Goal: Task Accomplishment & Management: Complete application form

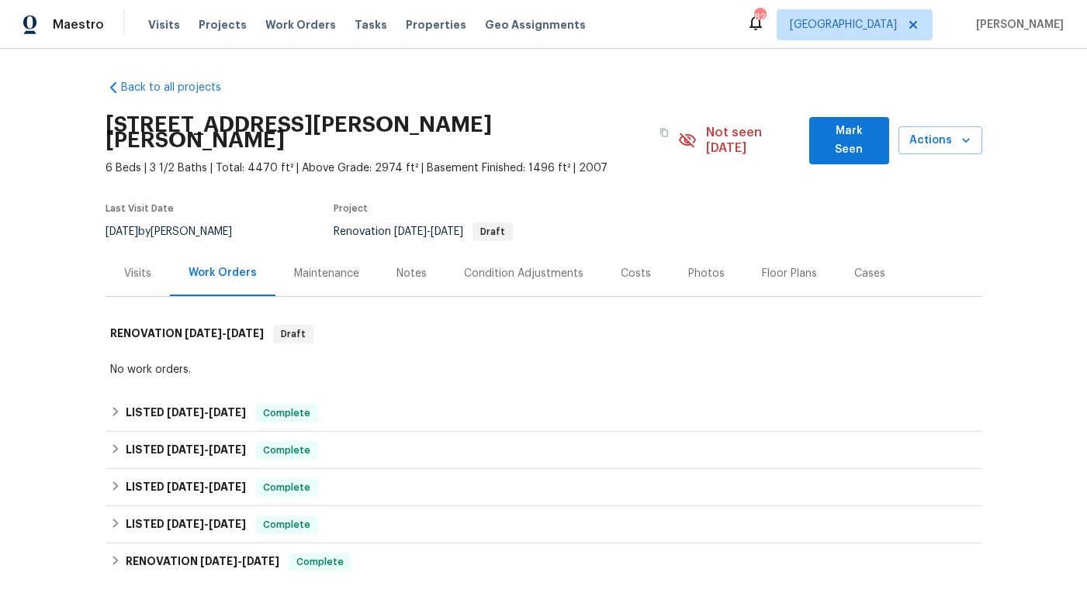
click at [430, 110] on div "[STREET_ADDRESS][PERSON_NAME][PERSON_NAME]" at bounding box center [391, 133] width 573 height 56
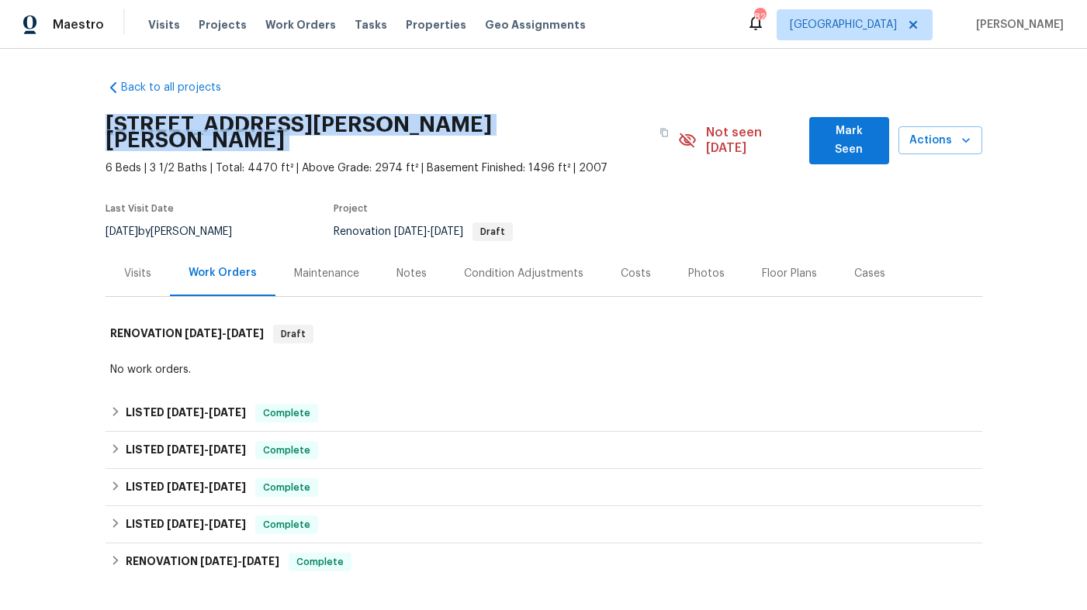
copy div "[STREET_ADDRESS][PERSON_NAME][PERSON_NAME]"
click at [174, 259] on div "Work Orders" at bounding box center [222, 274] width 105 height 46
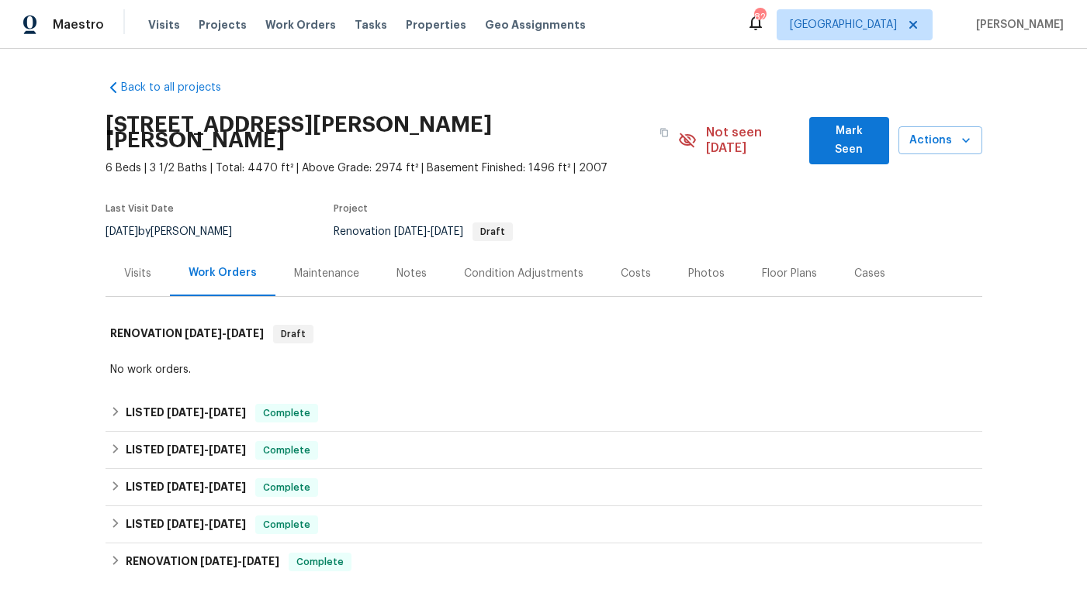
click at [140, 266] on div "Visits" at bounding box center [137, 274] width 27 height 16
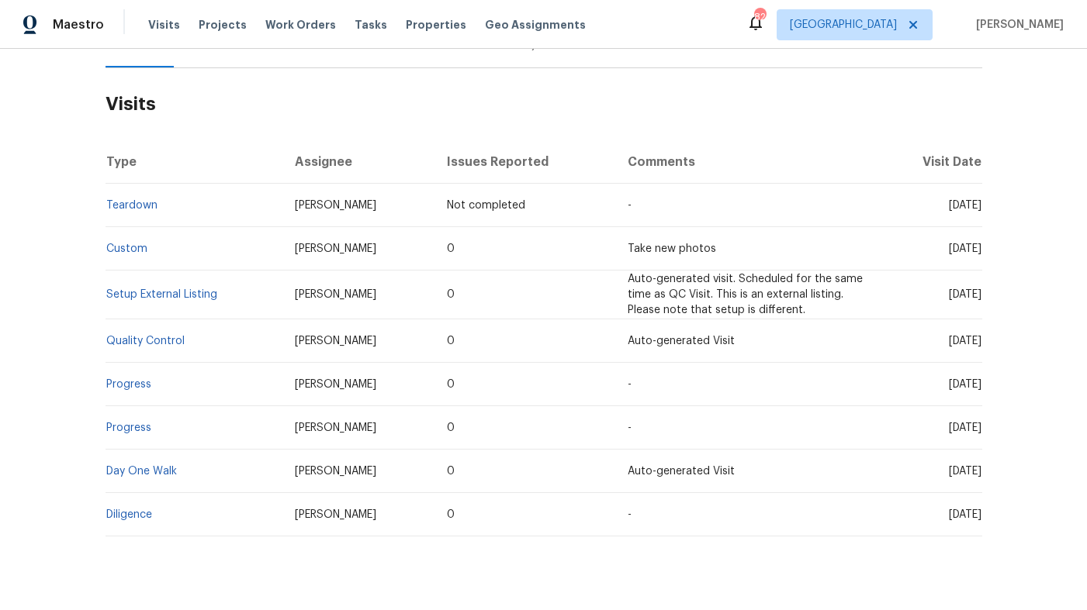
scroll to position [245, 0]
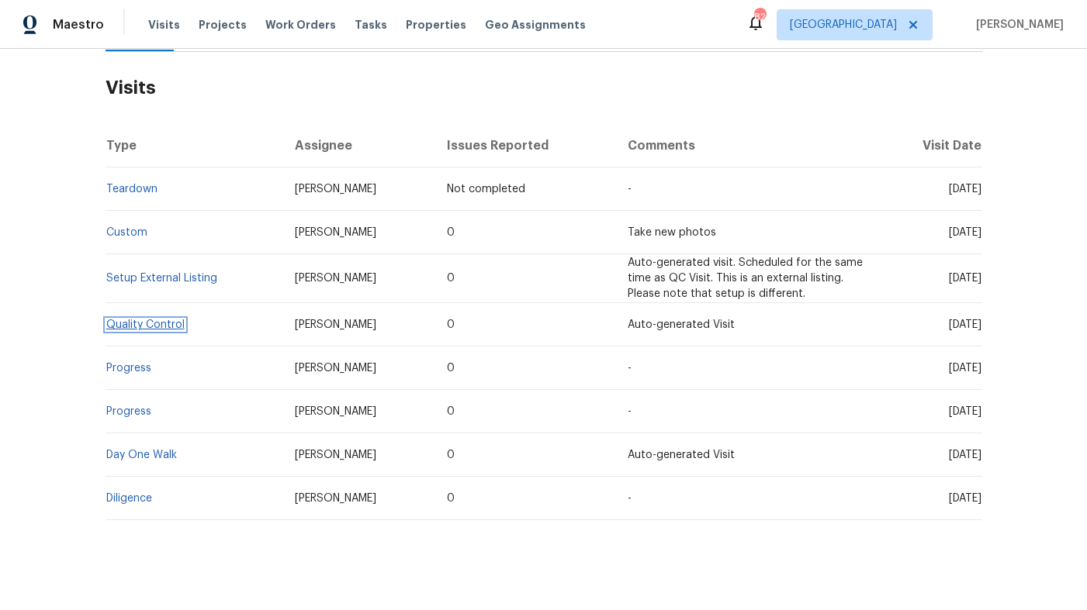
click at [162, 320] on link "Quality Control" at bounding box center [145, 325] width 78 height 11
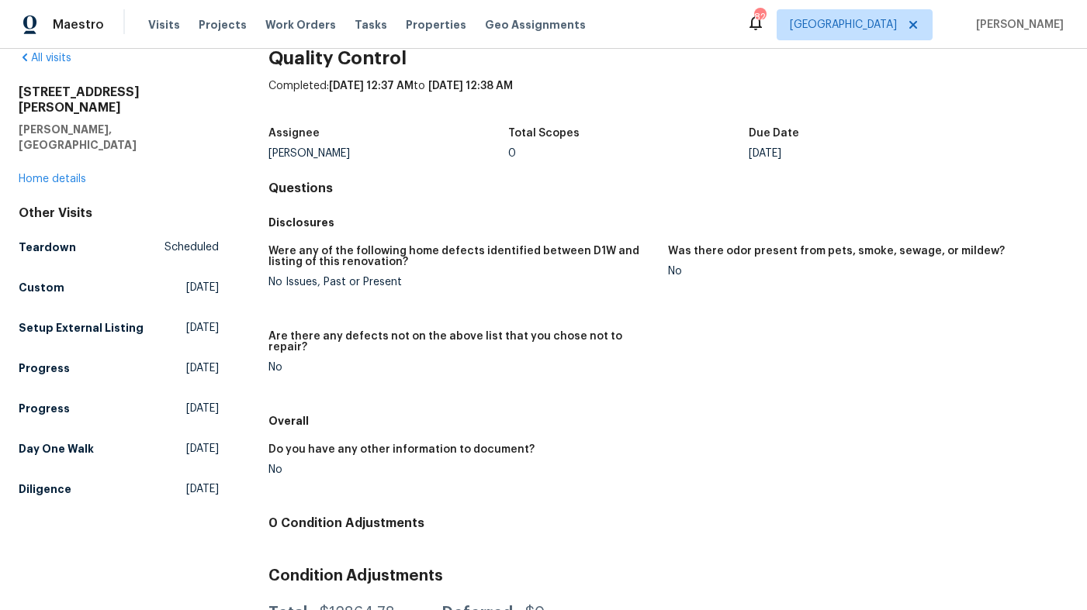
scroll to position [31, 0]
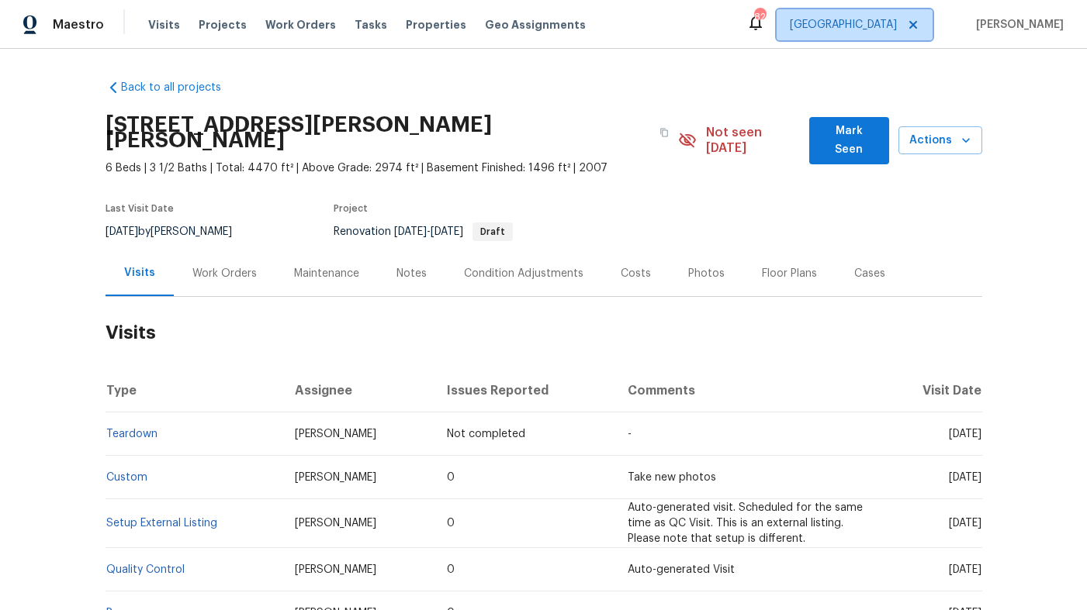
click at [919, 28] on icon at bounding box center [913, 25] width 12 height 12
click at [917, 22] on icon at bounding box center [913, 25] width 8 height 8
click at [897, 27] on span "[GEOGRAPHIC_DATA], [GEOGRAPHIC_DATA]" at bounding box center [786, 25] width 220 height 16
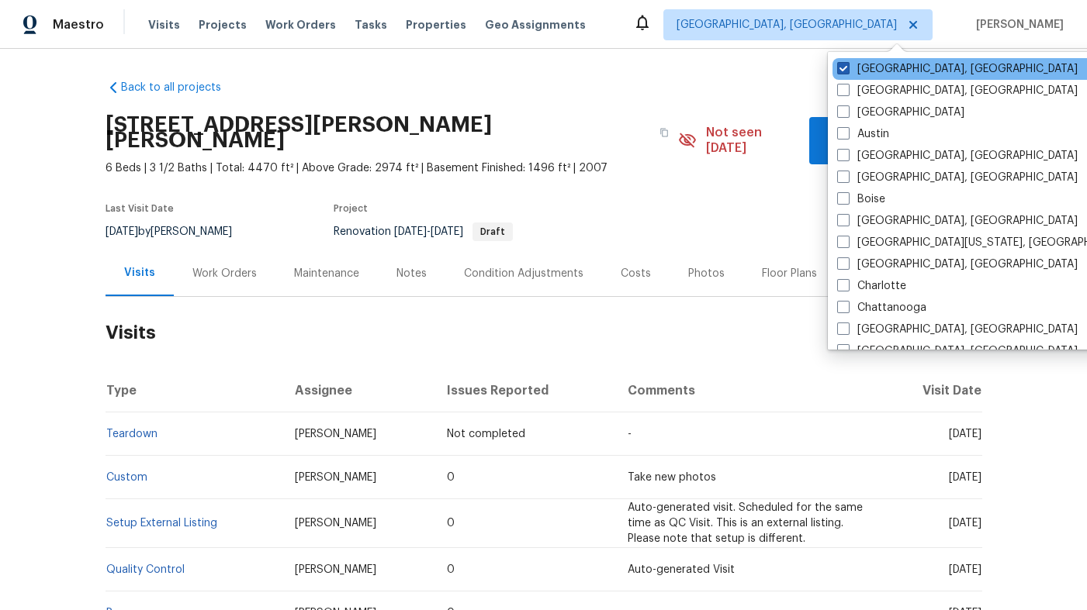
click at [839, 70] on span at bounding box center [843, 68] width 12 height 12
click at [839, 70] on input "[GEOGRAPHIC_DATA], [GEOGRAPHIC_DATA]" at bounding box center [842, 66] width 10 height 10
checkbox input "true"
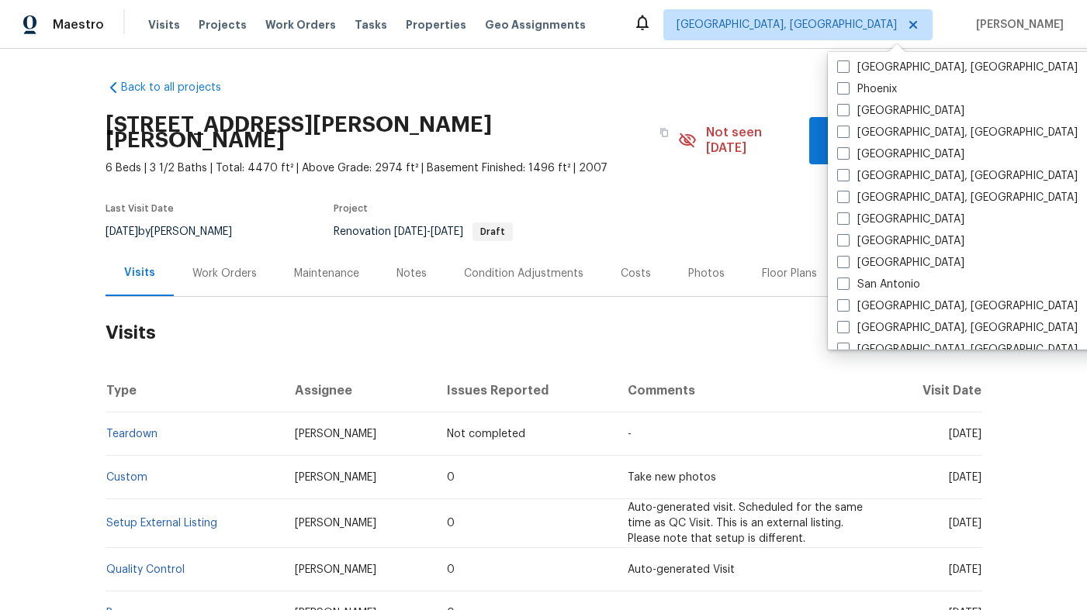
scroll to position [901, 0]
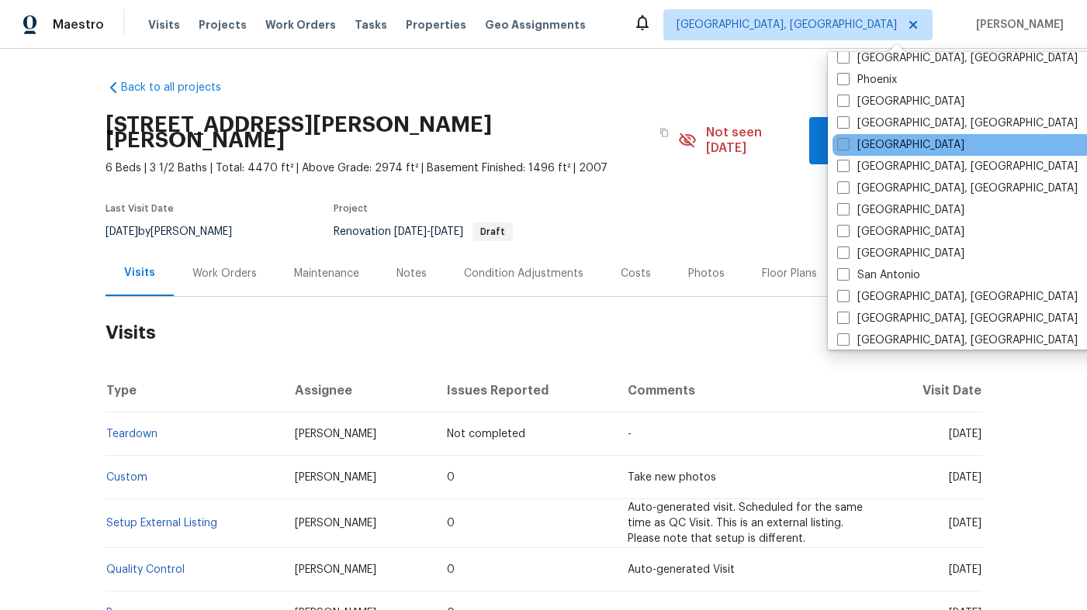
click at [841, 149] on span at bounding box center [843, 144] width 12 height 12
click at [841, 147] on input "[GEOGRAPHIC_DATA]" at bounding box center [842, 142] width 10 height 10
checkbox input "true"
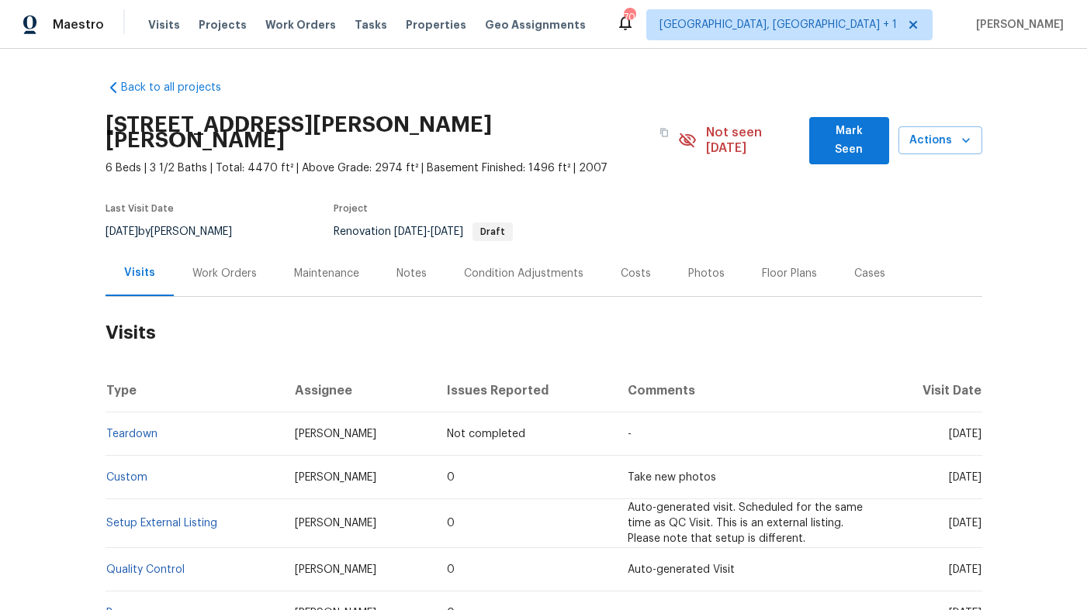
click at [747, 90] on div "Back to all projects [STREET_ADDRESS][PERSON_NAME][PERSON_NAME] 6 Beds | 3 1/2 …" at bounding box center [543, 422] width 876 height 710
click at [170, 35] on div "Visits Projects Work Orders Tasks Properties Geo Assignments" at bounding box center [376, 24] width 456 height 31
click at [160, 26] on span "Visits" at bounding box center [164, 25] width 32 height 16
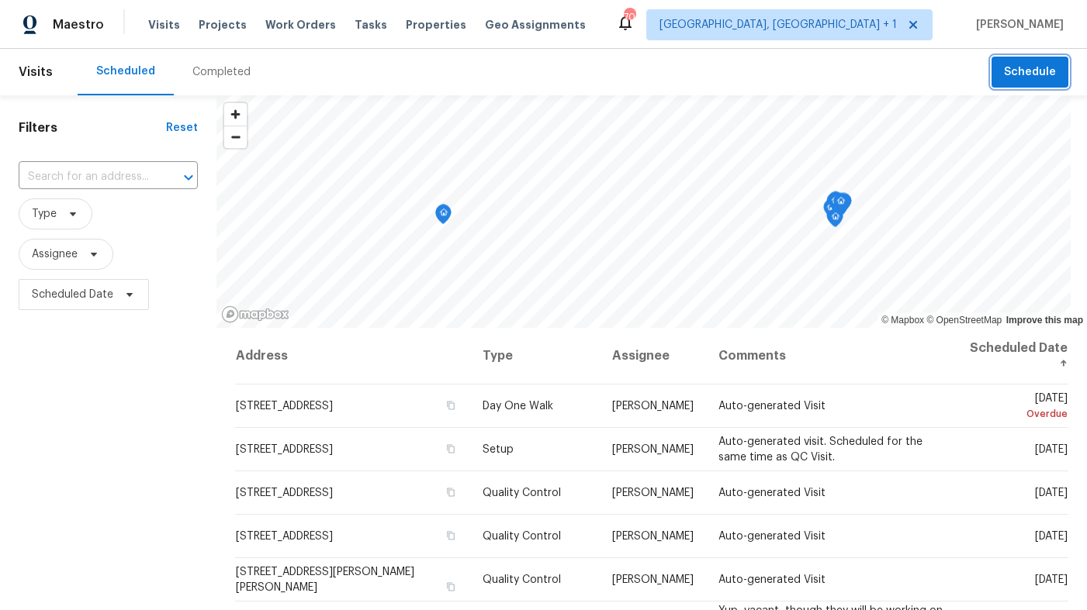
click at [1037, 80] on span "Schedule" at bounding box center [1030, 72] width 52 height 19
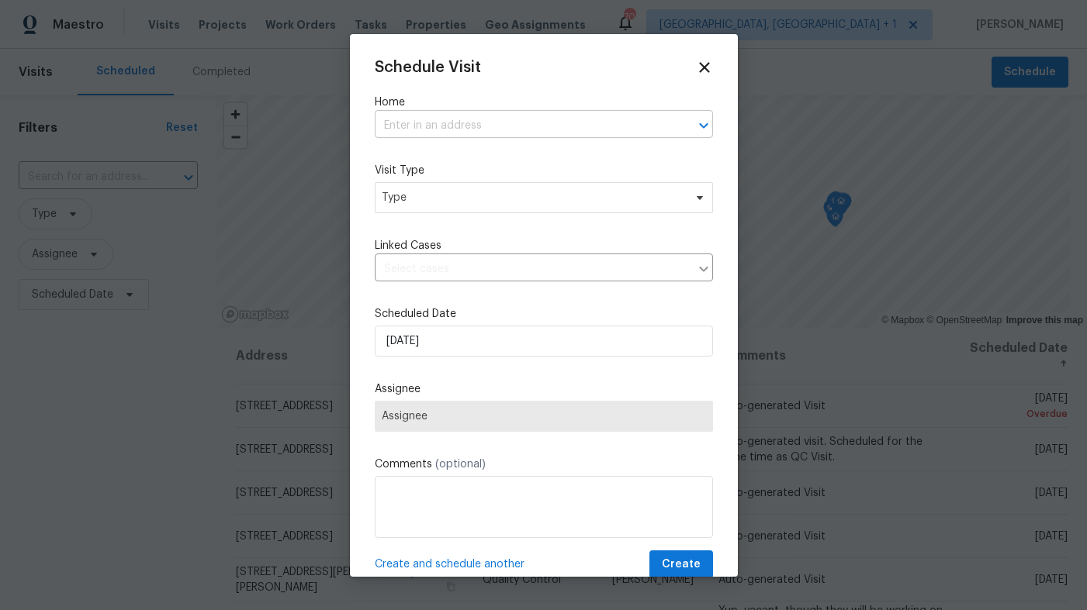
click at [554, 136] on input "text" at bounding box center [522, 126] width 295 height 24
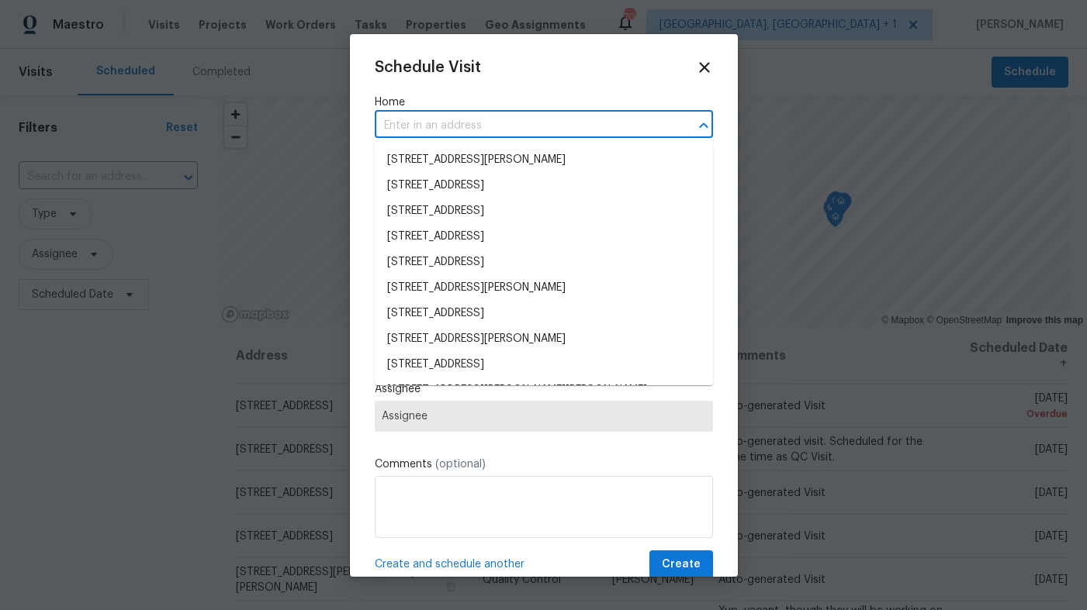
paste input "[STREET_ADDRESS][PERSON_NAME][PERSON_NAME]"
type input "[STREET_ADDRESS][PERSON_NAME][PERSON_NAME]"
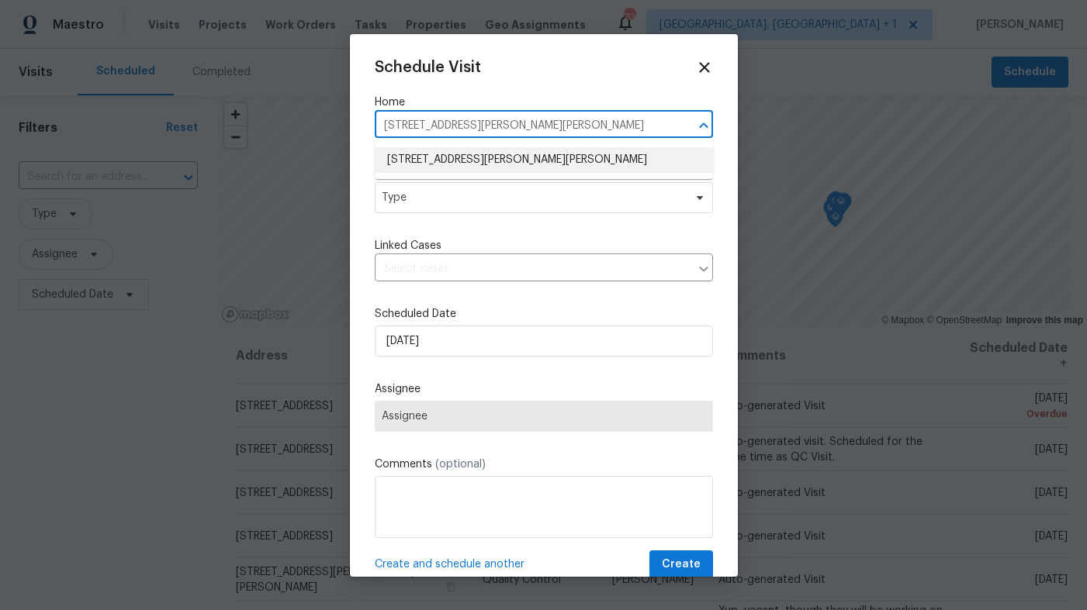
click at [532, 156] on li "[STREET_ADDRESS][PERSON_NAME][PERSON_NAME]" at bounding box center [544, 160] width 338 height 26
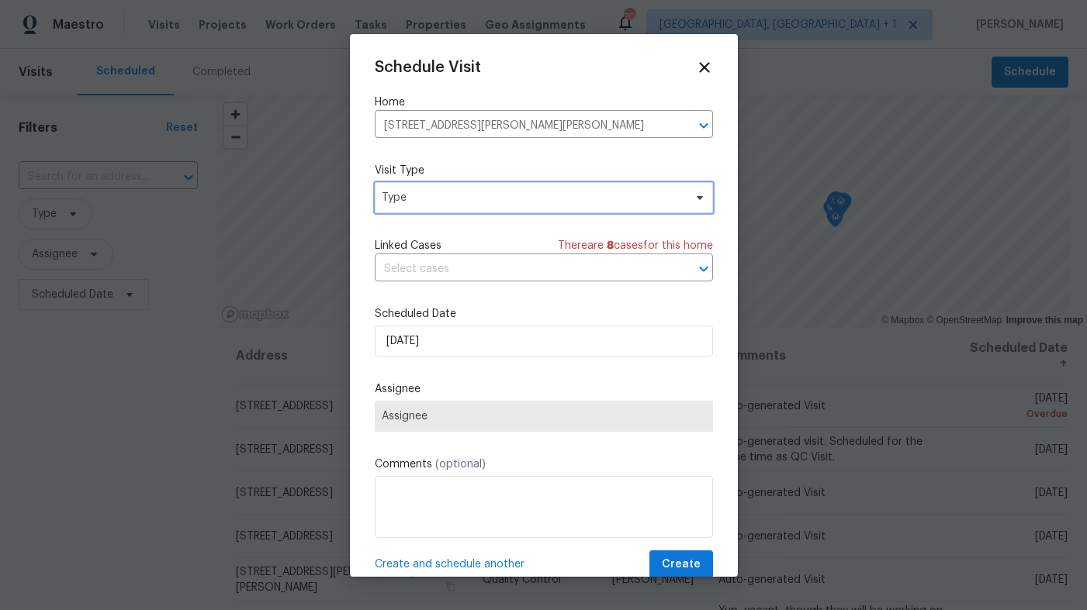
click at [489, 185] on span "Type" at bounding box center [544, 197] width 338 height 31
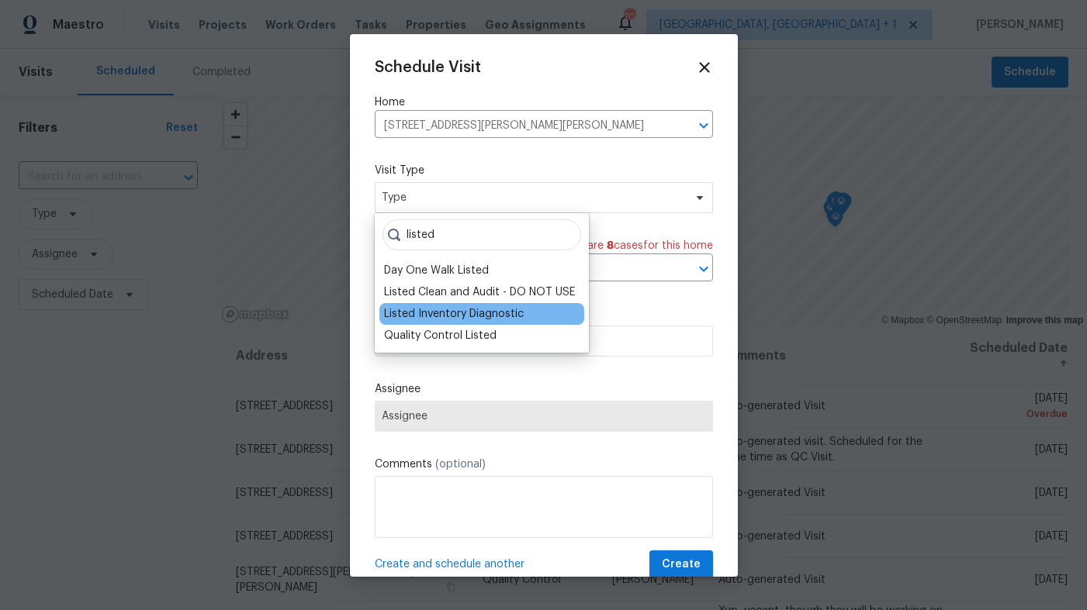
type input "listed"
click at [460, 316] on div "Listed Inventory Diagnostic" at bounding box center [454, 314] width 140 height 16
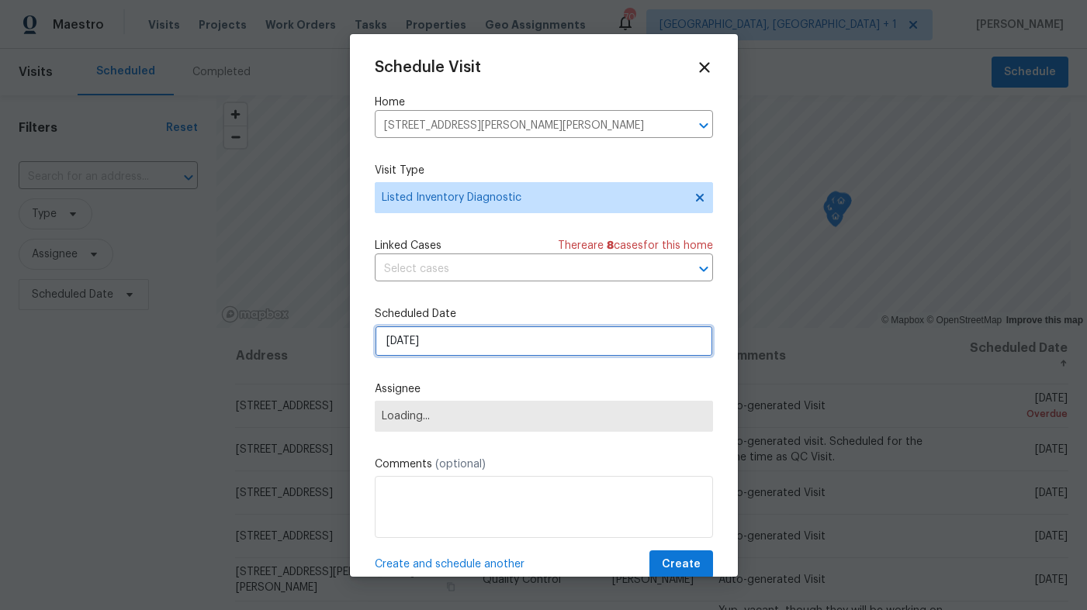
click at [434, 347] on input "[DATE]" at bounding box center [544, 341] width 338 height 31
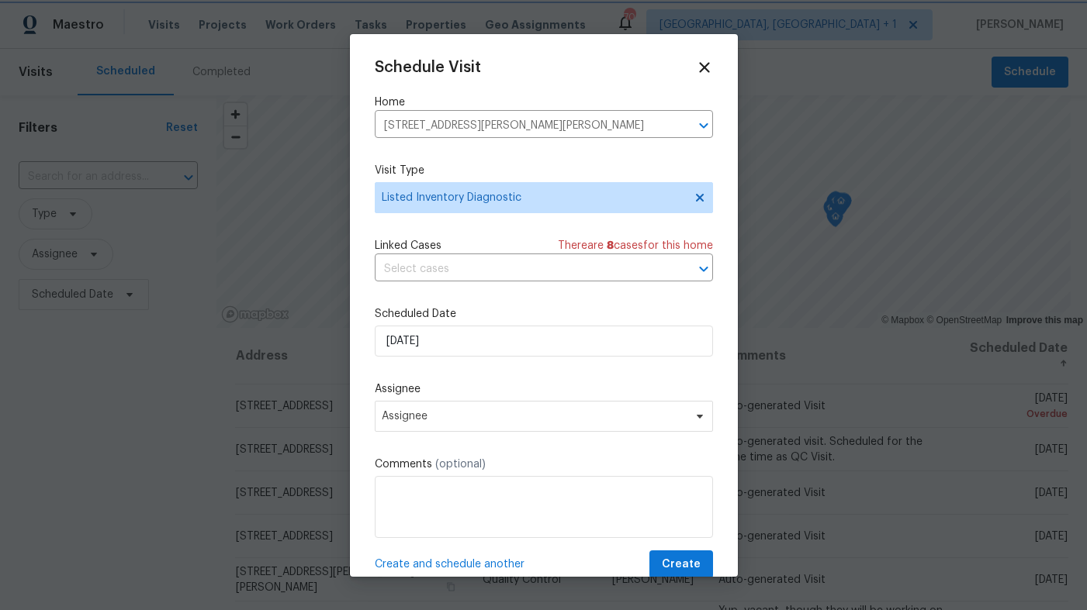
click at [479, 378] on div "Schedule Visit Home [STREET_ADDRESS][PERSON_NAME][PERSON_NAME] ​ Visit Type Lis…" at bounding box center [544, 319] width 338 height 520
click at [465, 417] on span "Assignee" at bounding box center [534, 416] width 304 height 12
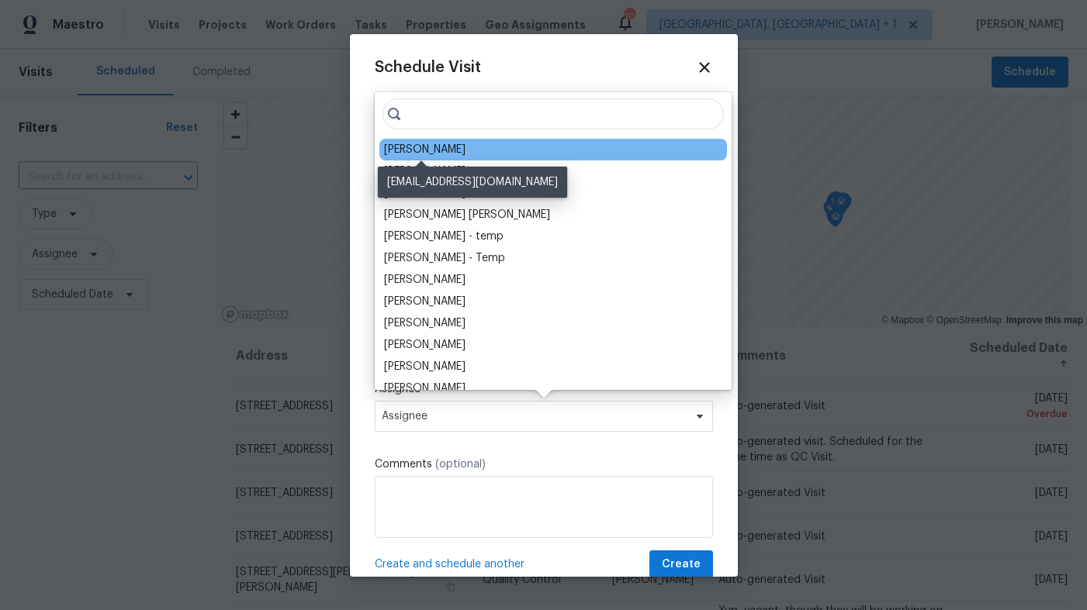
click at [459, 156] on div "[PERSON_NAME]" at bounding box center [424, 150] width 81 height 16
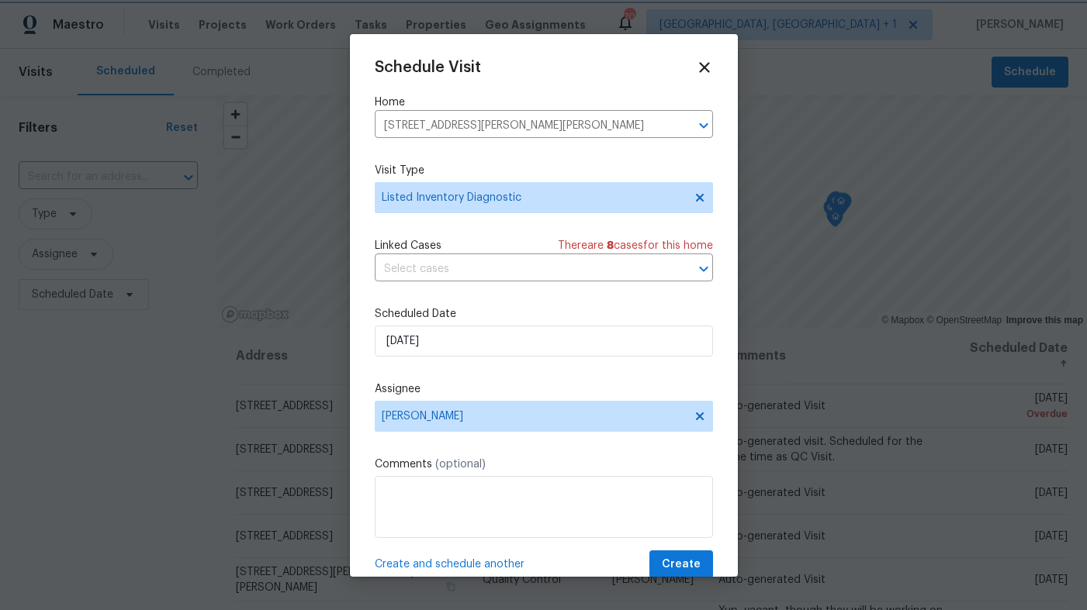
scroll to position [28, 0]
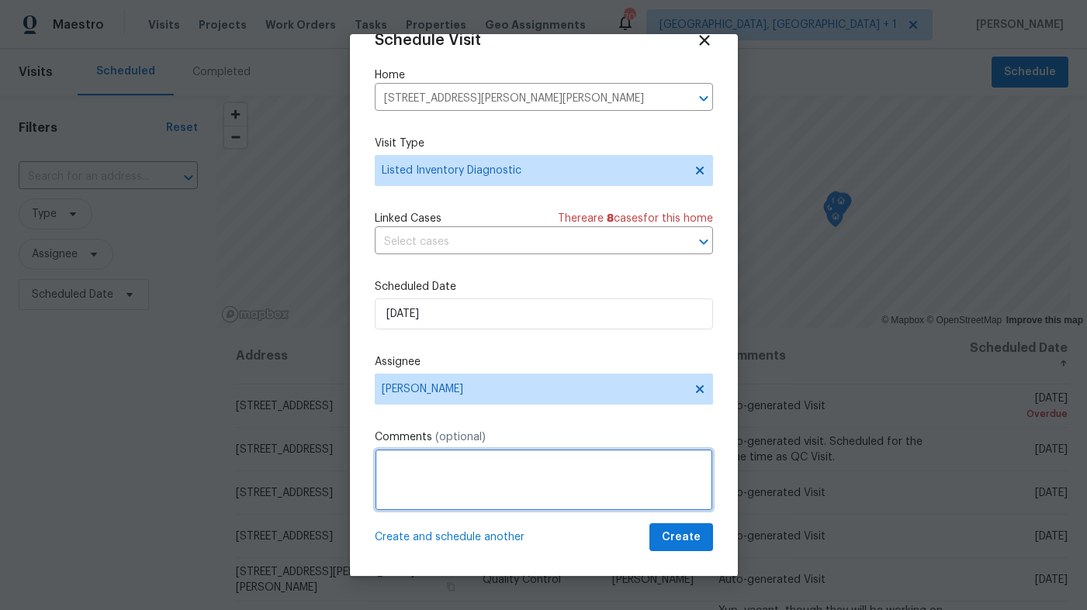
click at [457, 461] on textarea at bounding box center [544, 480] width 338 height 62
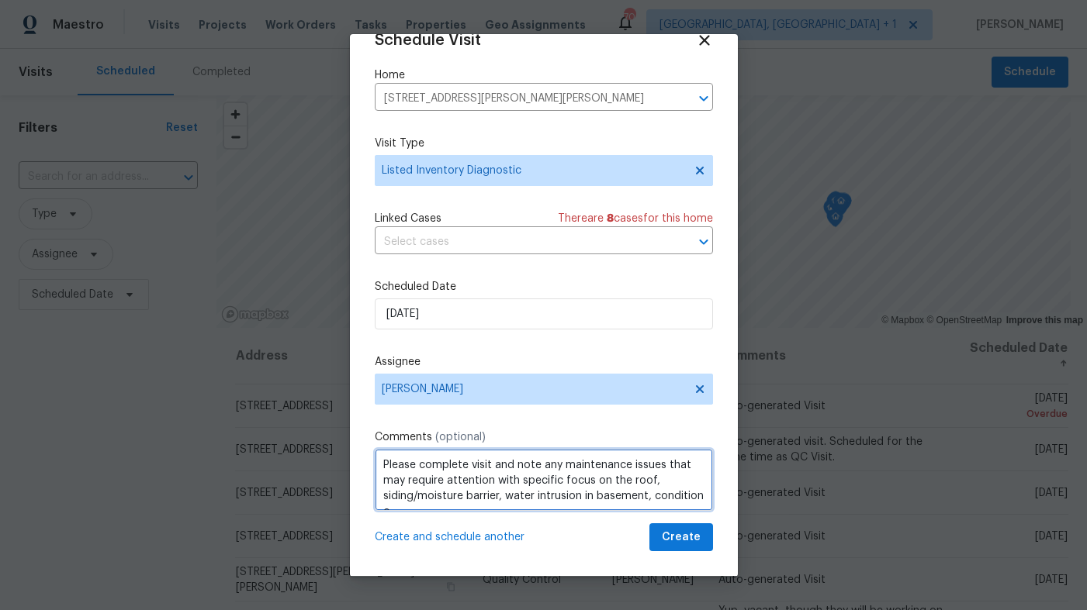
scroll to position [7, 0]
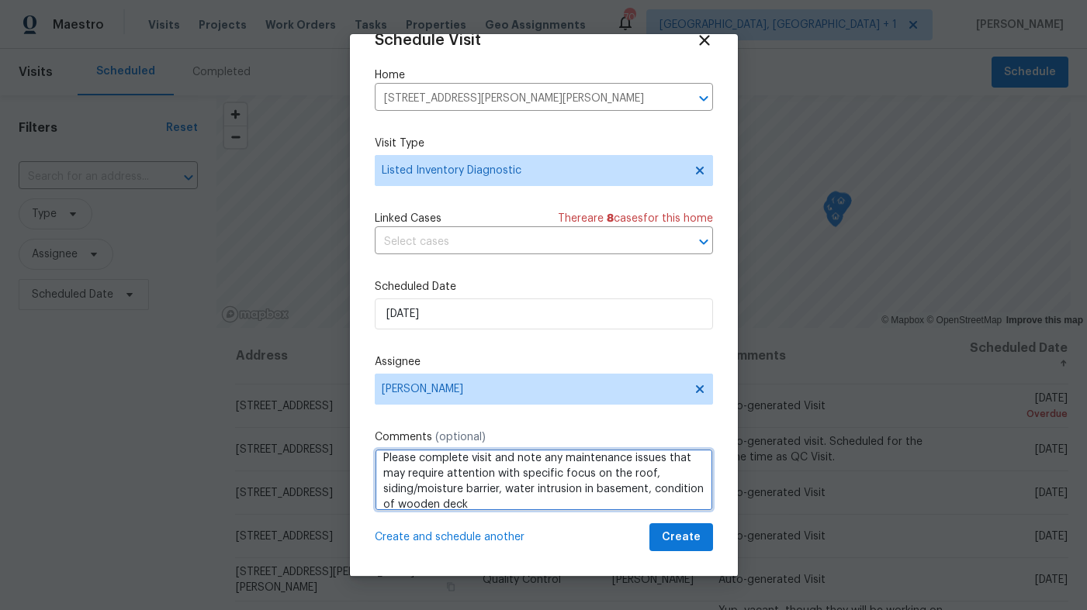
click at [653, 490] on textarea "Please complete visit and note any maintenance issues that may require attentio…" at bounding box center [544, 480] width 338 height 62
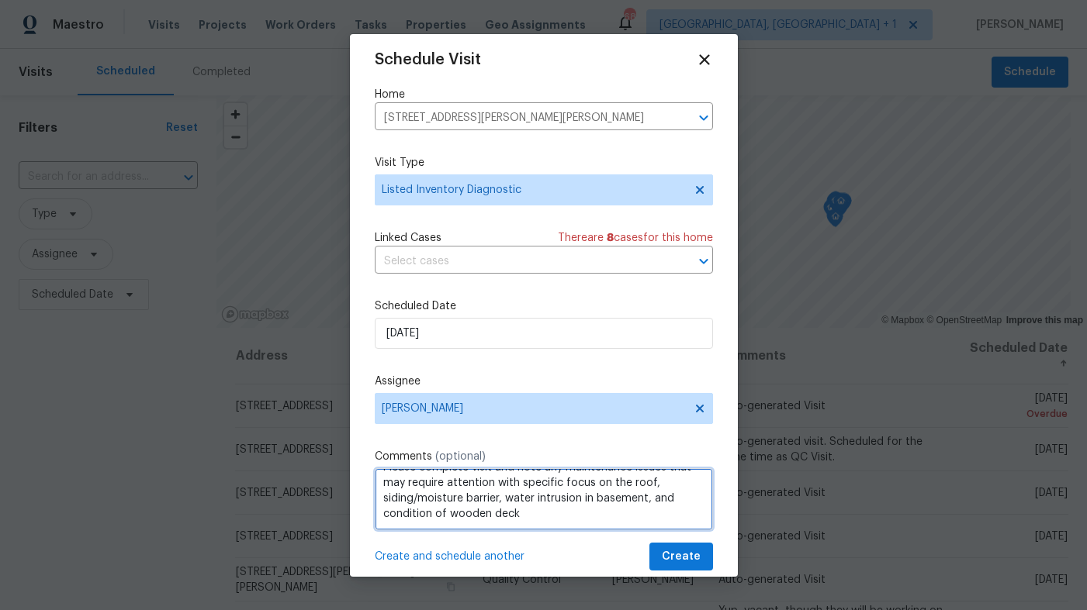
scroll to position [28, 0]
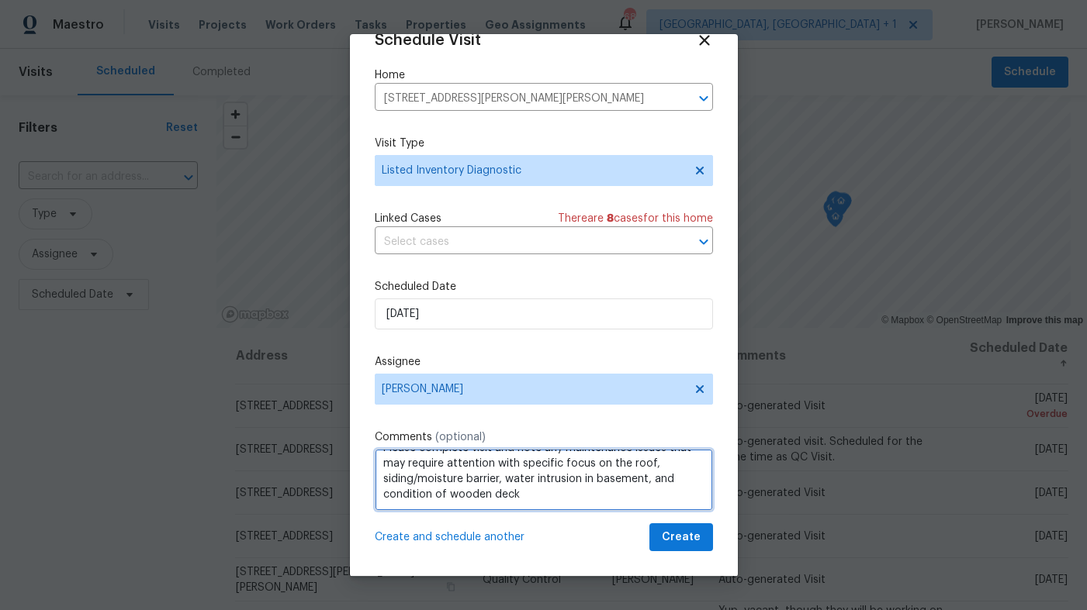
click at [539, 493] on textarea "Please complete visit and note any maintenance issues that may require attentio…" at bounding box center [544, 480] width 338 height 62
click at [496, 480] on textarea "Please complete visit and note any maintenance issues that may require attentio…" at bounding box center [544, 480] width 338 height 62
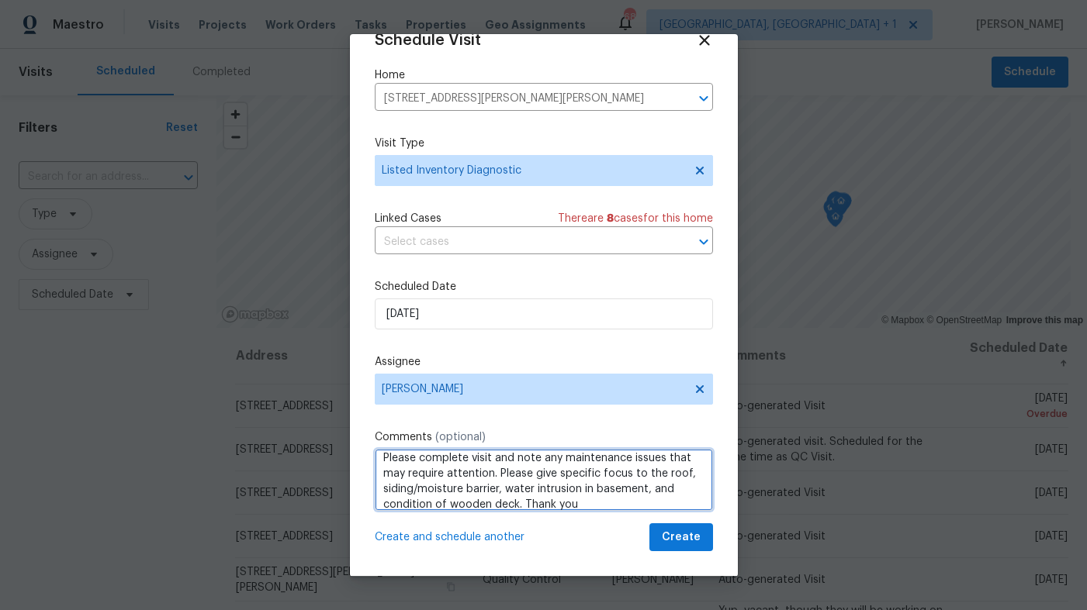
scroll to position [17, 0]
type textarea "Please complete visit and note any maintenance issues that may require attentio…"
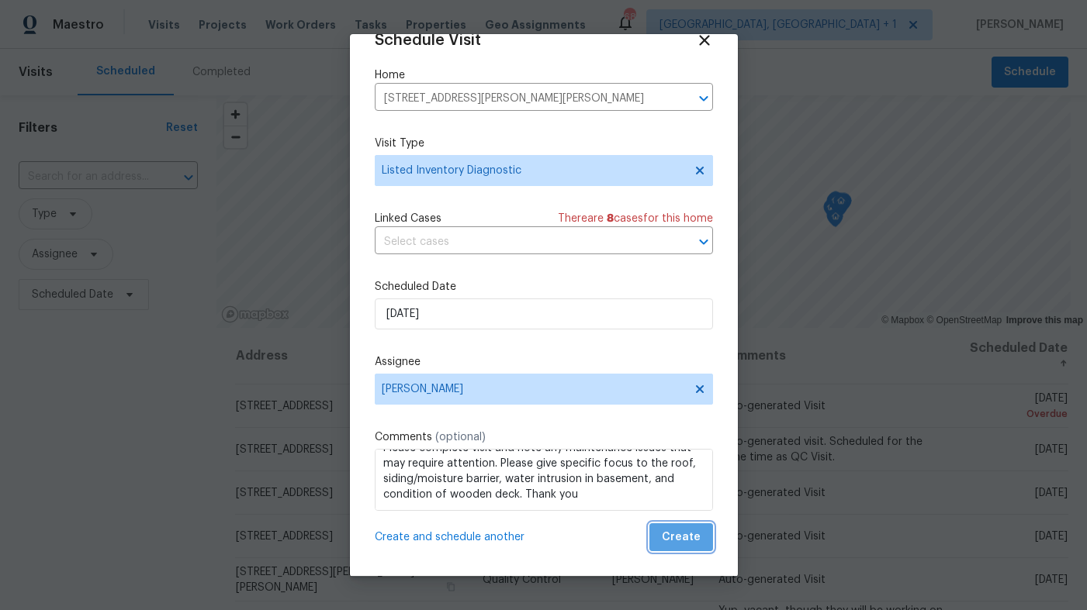
click at [696, 536] on span "Create" at bounding box center [681, 537] width 39 height 19
